Goal: Task Accomplishment & Management: Complete application form

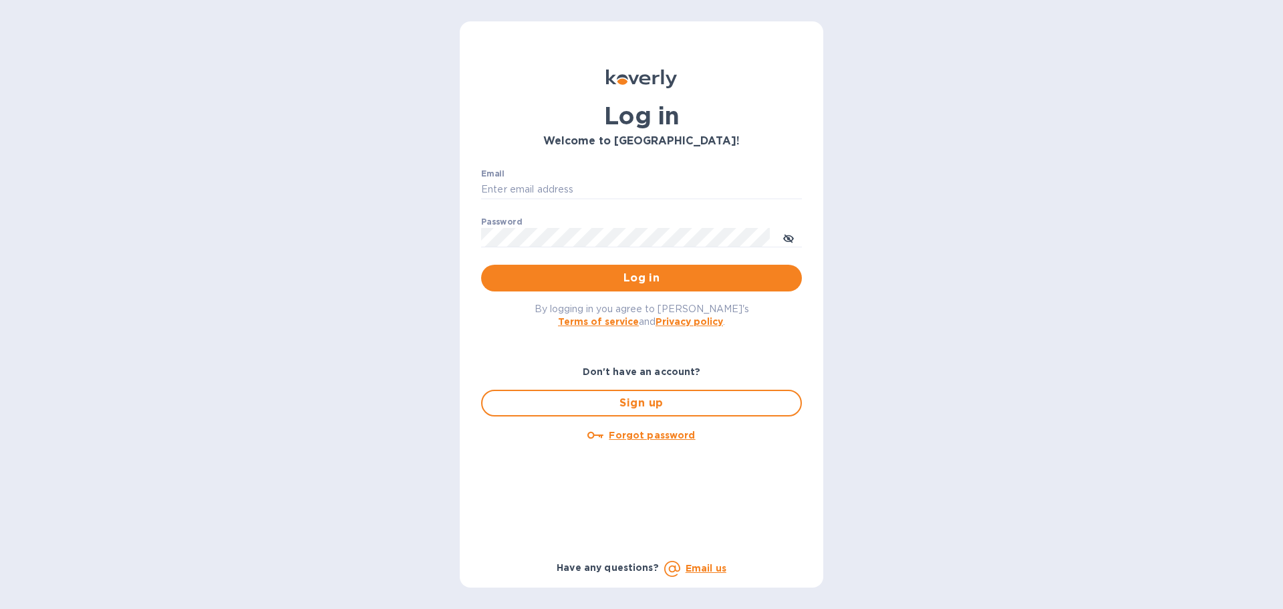
type input "[PERSON_NAME][EMAIL_ADDRESS][DOMAIN_NAME]"
click at [564, 295] on div "By logging in you agree to Koverly's Terms of service and Privacy policy ." at bounding box center [642, 314] width 342 height 47
click at [609, 265] on button "Log in" at bounding box center [641, 278] width 321 height 27
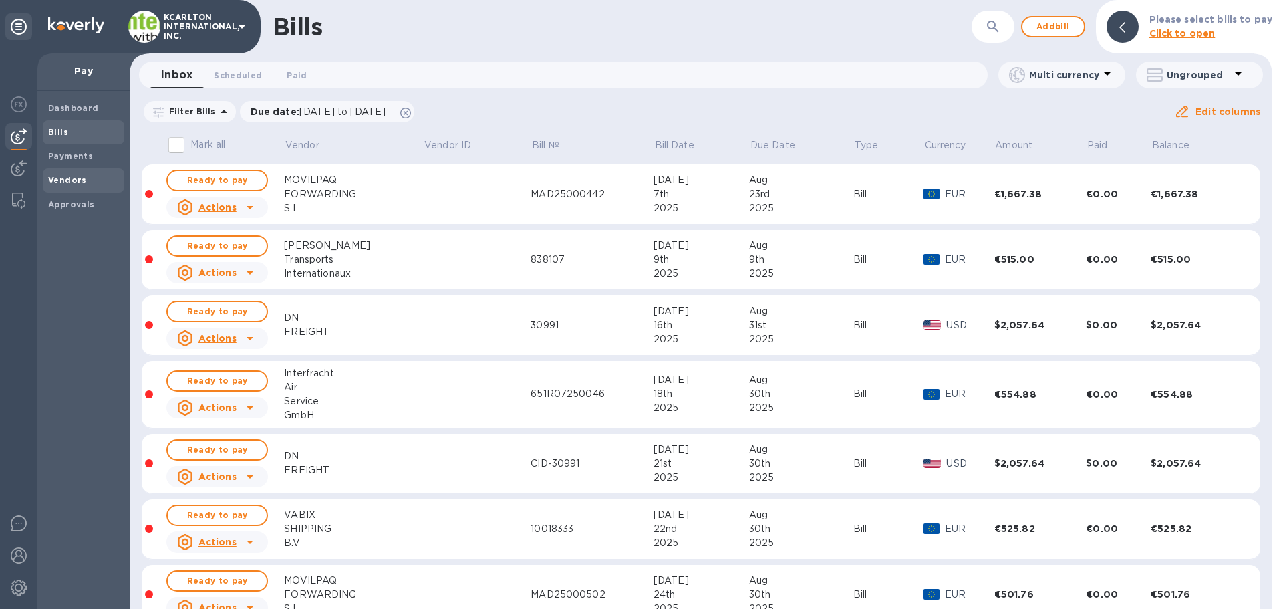
click at [70, 175] on b "Vendors" at bounding box center [67, 180] width 39 height 10
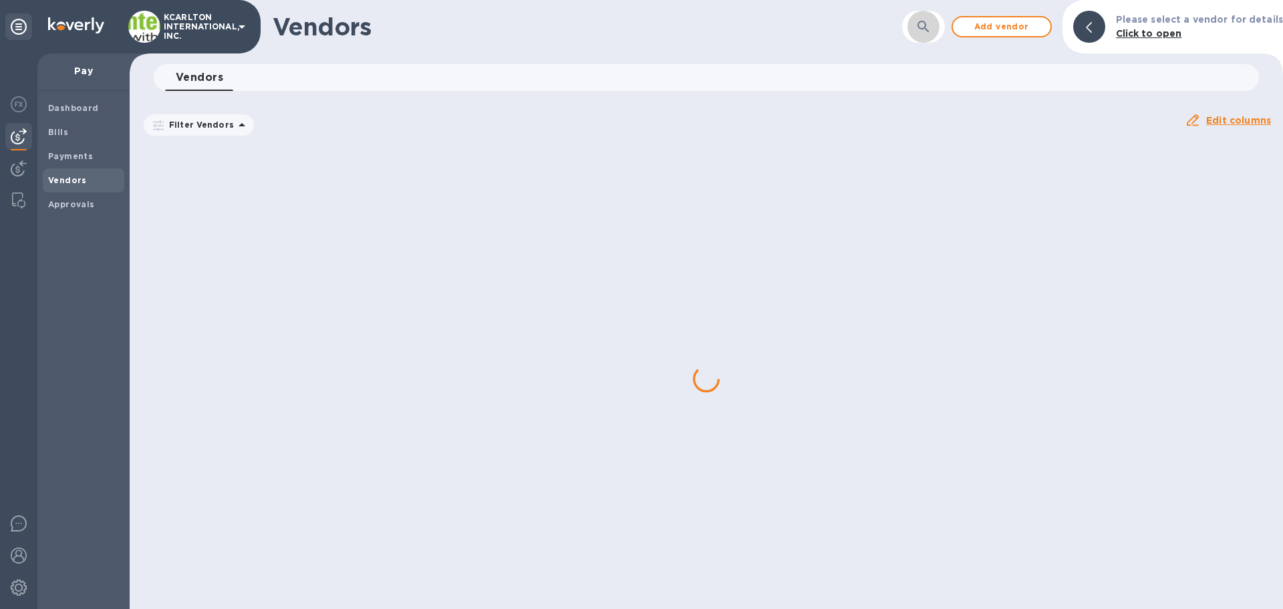
click at [929, 27] on icon "button" at bounding box center [923, 26] width 11 height 11
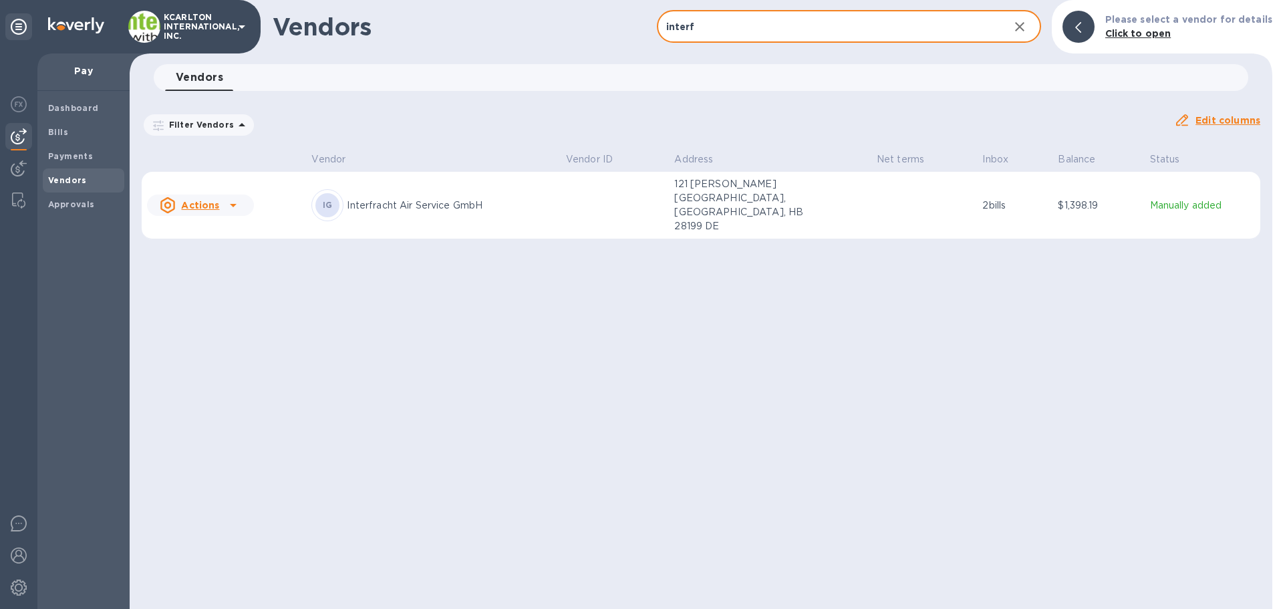
type input "interf"
click at [372, 189] on div "IG Interfracht Air Service GmbH" at bounding box center [433, 205] width 243 height 32
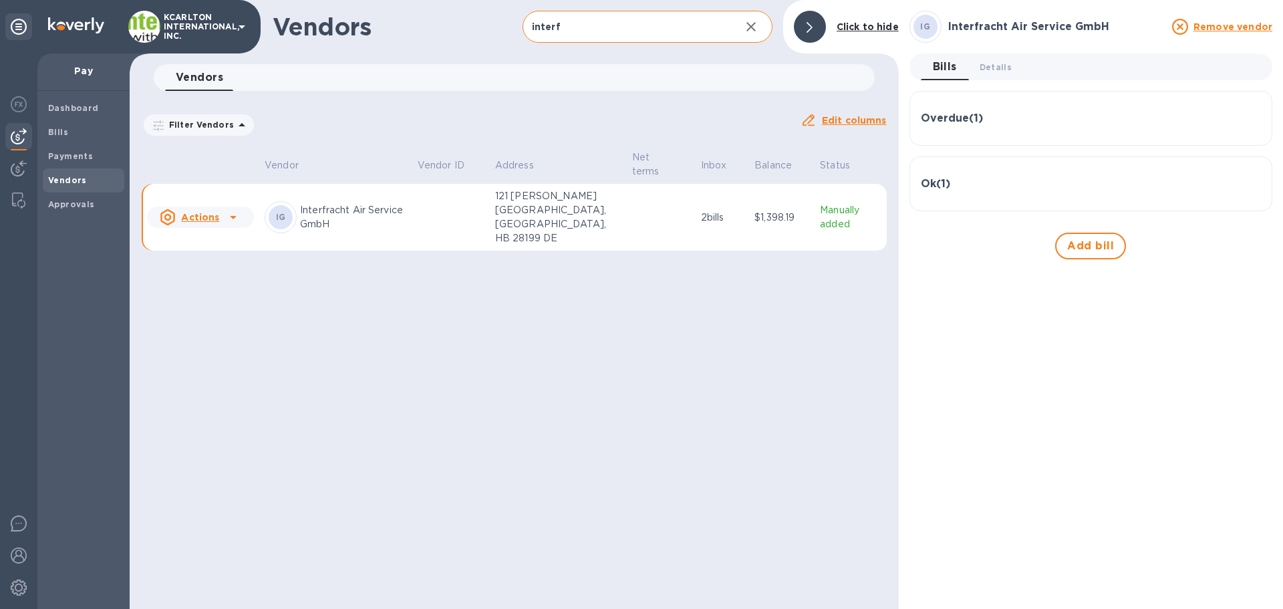
click at [988, 128] on div "Overdue ( 1 )" at bounding box center [1091, 118] width 340 height 32
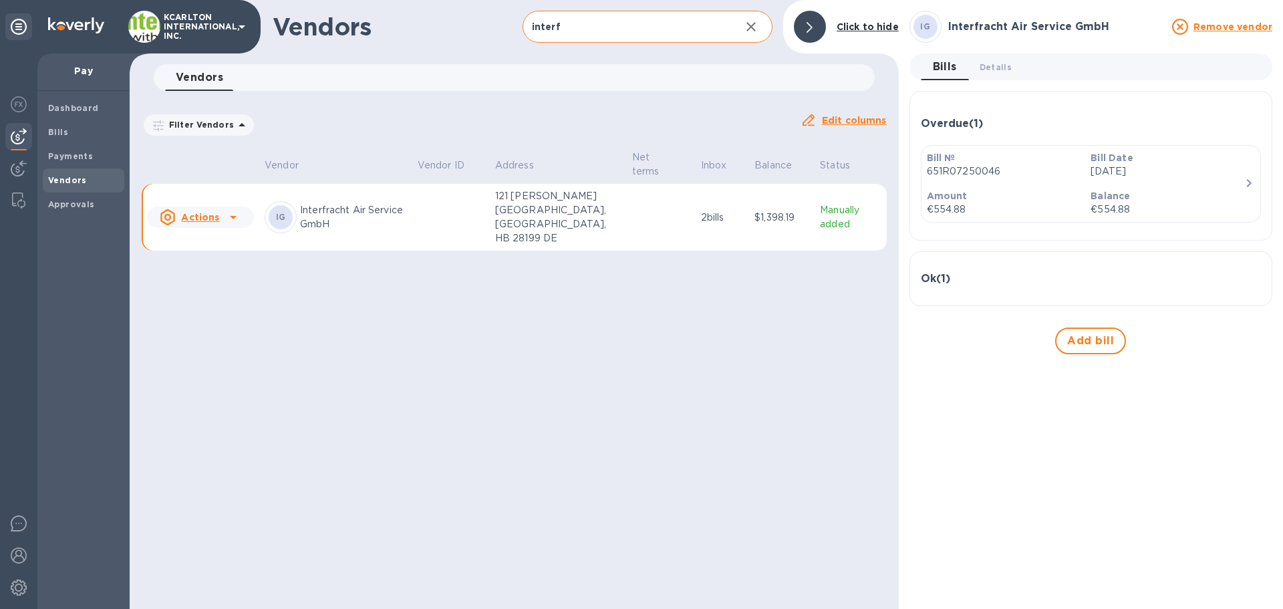
click at [983, 275] on div "Ok ( 1 )" at bounding box center [1091, 279] width 340 height 13
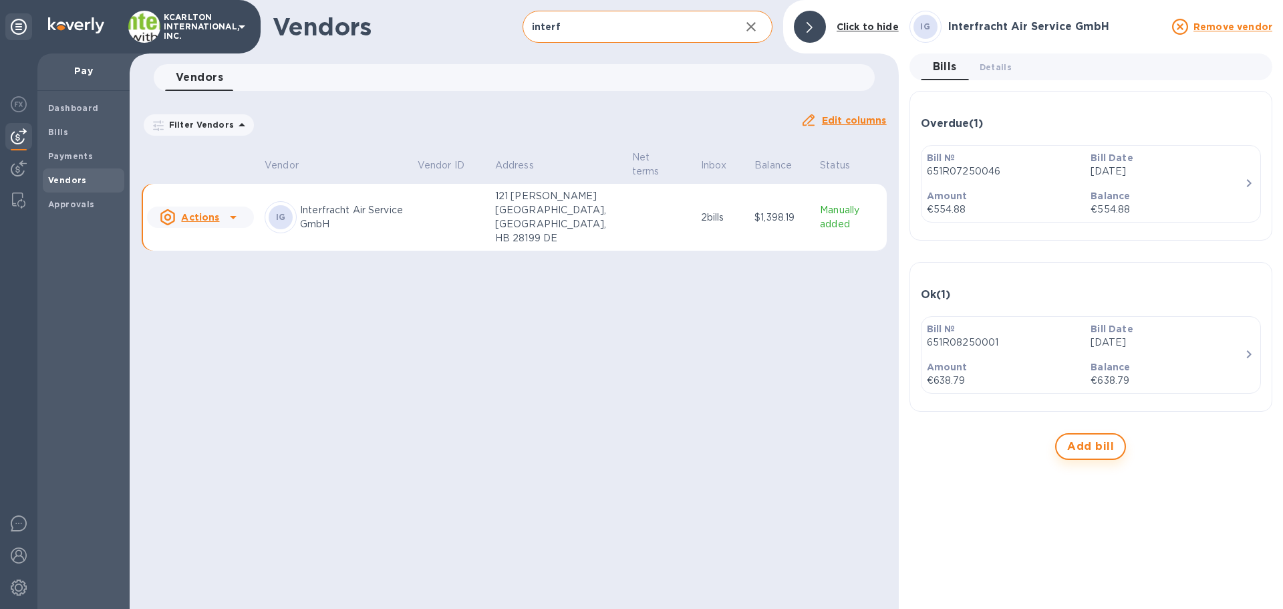
click at [1071, 437] on button "Add bill" at bounding box center [1091, 446] width 71 height 27
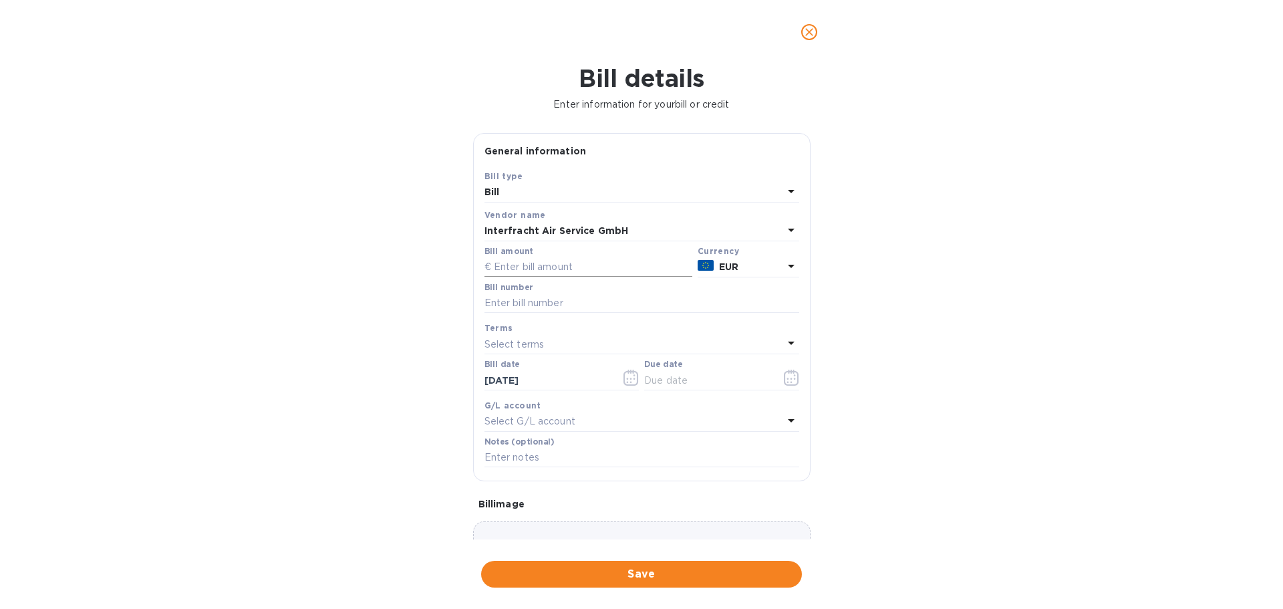
click at [523, 268] on input "text" at bounding box center [589, 267] width 208 height 20
type input "745.93"
type input "281r09250008"
type input "[DATE]"
type input "15250054"
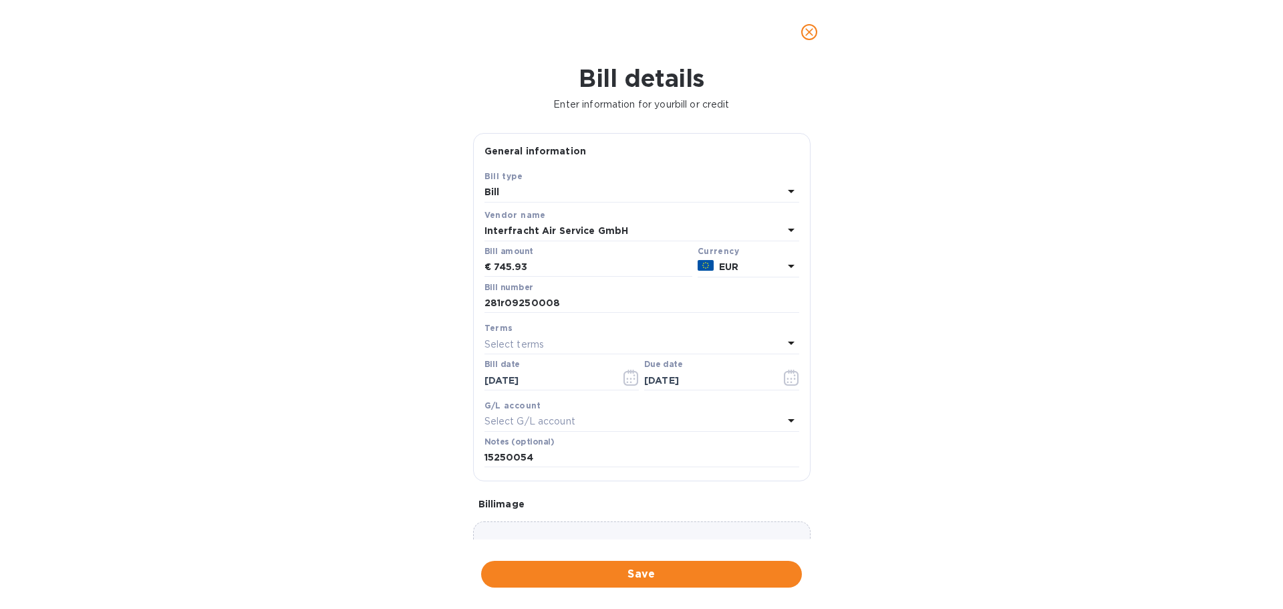
scroll to position [78, 0]
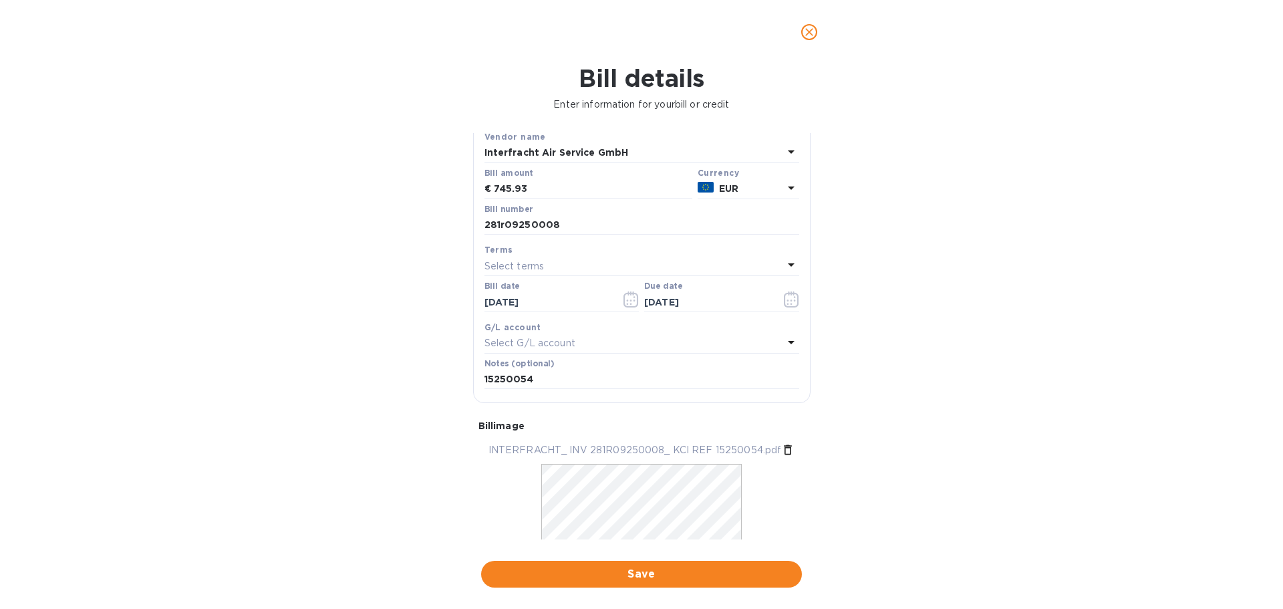
click at [672, 578] on span "Save" at bounding box center [641, 574] width 299 height 16
